Goal: Transaction & Acquisition: Download file/media

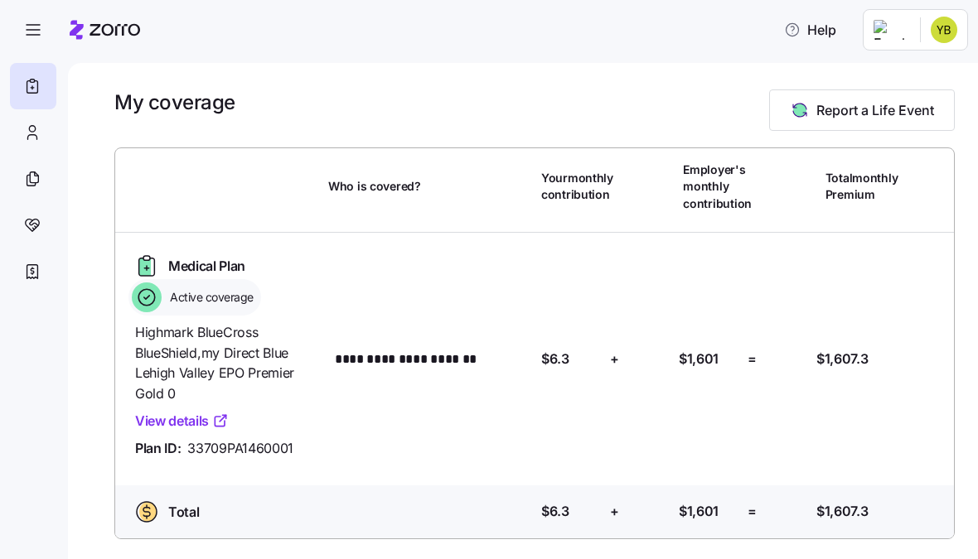
click at [58, 54] on nav at bounding box center [34, 306] width 68 height 506
click at [151, 414] on link "View details" at bounding box center [182, 421] width 94 height 21
click at [30, 131] on icon at bounding box center [32, 129] width 6 height 6
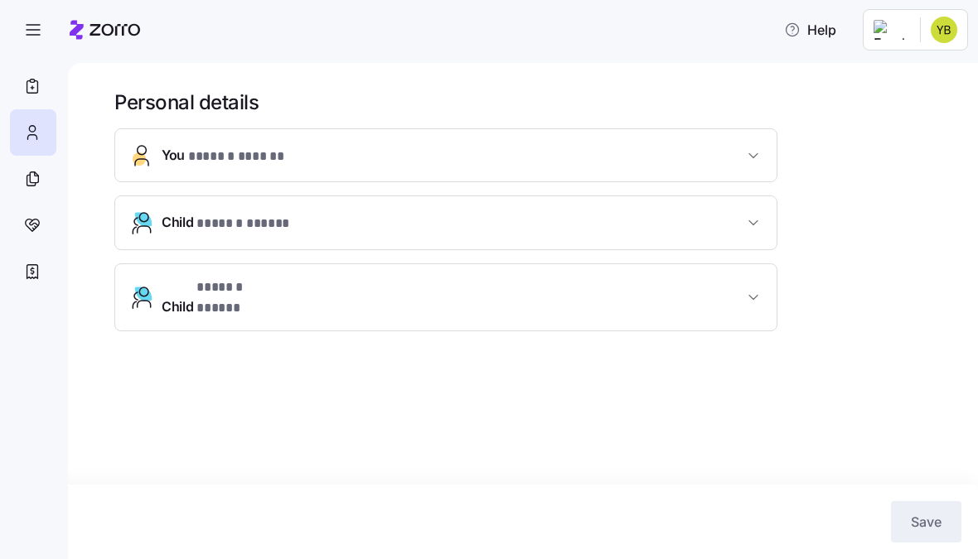
click at [25, 182] on icon at bounding box center [32, 179] width 18 height 20
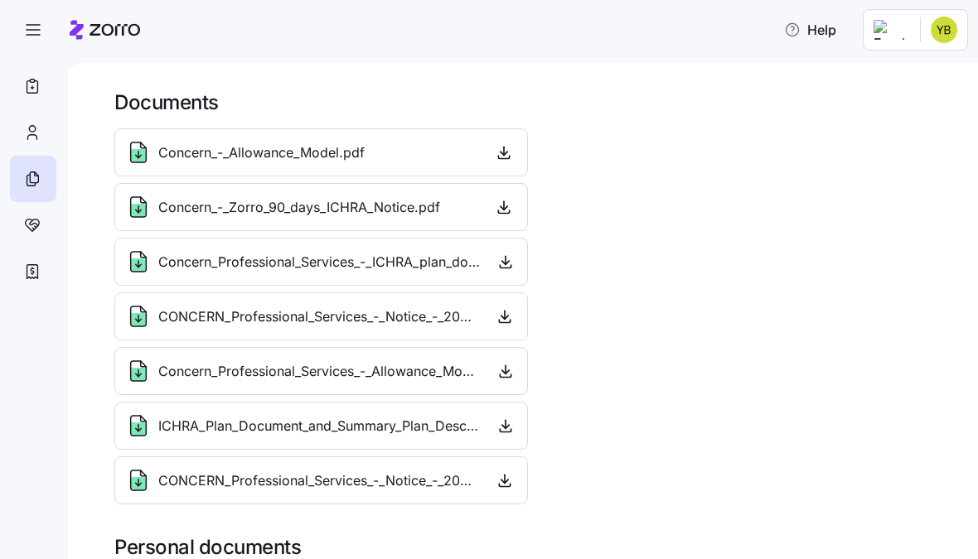
click at [377, 134] on div "Concern_-_Allowance_Model.pdf" at bounding box center [321, 152] width 414 height 48
click at [349, 162] on span "Concern_-_Allowance_Model.pdf" at bounding box center [261, 153] width 206 height 21
click at [510, 149] on icon "button" at bounding box center [504, 152] width 17 height 17
click at [509, 209] on icon "button" at bounding box center [504, 207] width 17 height 17
click at [509, 264] on icon "button" at bounding box center [505, 262] width 17 height 17
